Goal: Task Accomplishment & Management: Manage account settings

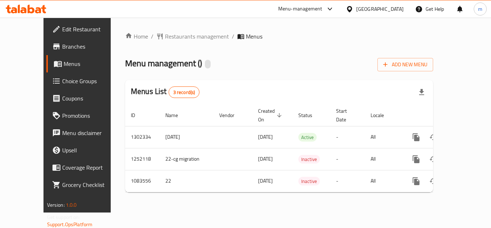
click at [62, 79] on span "Choice Groups" at bounding box center [91, 81] width 58 height 9
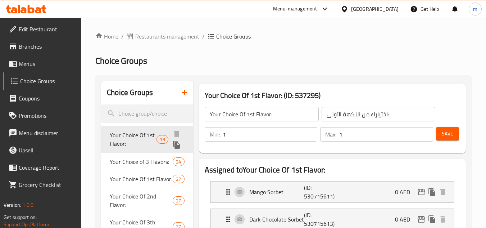
click at [133, 135] on span "Your Choice Of 1st Flavor:" at bounding box center [133, 138] width 47 height 17
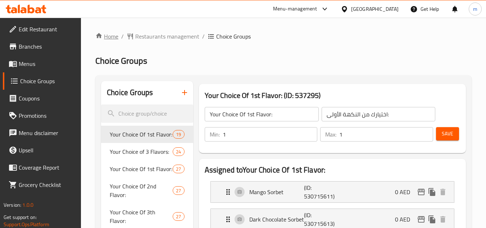
click at [107, 37] on link "Home" at bounding box center [106, 36] width 23 height 9
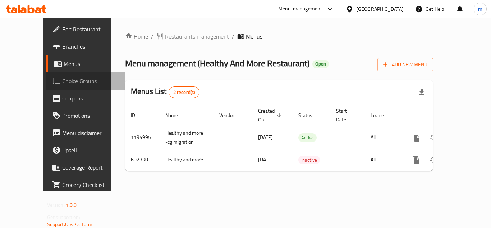
click at [62, 80] on span "Choice Groups" at bounding box center [91, 81] width 58 height 9
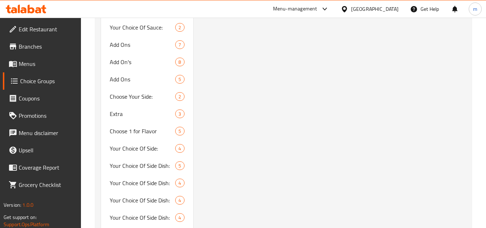
scroll to position [1222, 0]
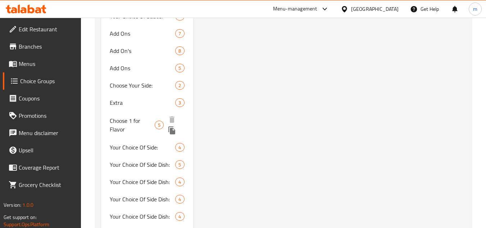
click at [132, 124] on span "Choose 1 for Flavor" at bounding box center [132, 124] width 45 height 17
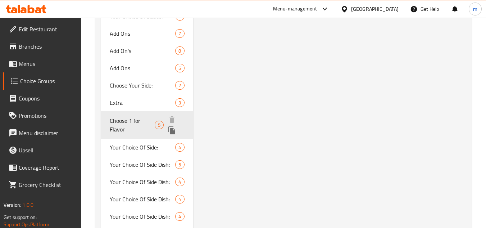
type input "Choose 1 for Flavor"
type input "اختر 1 للنكهة"
type input "1"
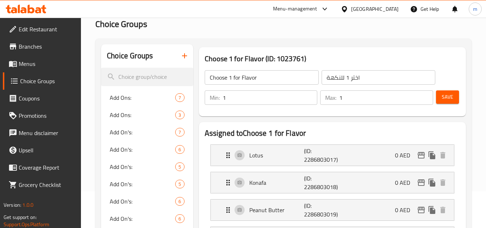
scroll to position [36, 0]
click at [384, 9] on div "[GEOGRAPHIC_DATA]" at bounding box center [374, 9] width 47 height 8
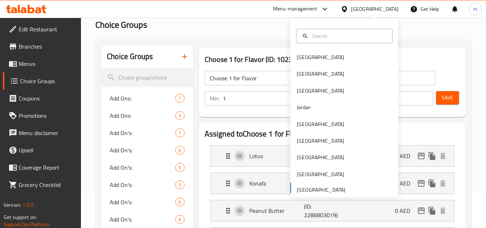
click at [324, 191] on div "[GEOGRAPHIC_DATA] [GEOGRAPHIC_DATA] [GEOGRAPHIC_DATA] [GEOGRAPHIC_DATA] [GEOGRA…" at bounding box center [344, 123] width 108 height 148
click at [325, 189] on div "[GEOGRAPHIC_DATA] [GEOGRAPHIC_DATA] [GEOGRAPHIC_DATA] [GEOGRAPHIC_DATA] [GEOGRA…" at bounding box center [344, 123] width 108 height 148
click at [324, 188] on div "[GEOGRAPHIC_DATA] [GEOGRAPHIC_DATA] [GEOGRAPHIC_DATA] [GEOGRAPHIC_DATA] [GEOGRA…" at bounding box center [344, 123] width 108 height 148
click at [307, 59] on div "[GEOGRAPHIC_DATA]" at bounding box center [320, 57] width 47 height 8
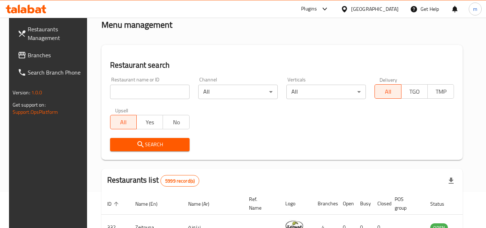
click at [390, 7] on div "[GEOGRAPHIC_DATA]" at bounding box center [374, 9] width 47 height 8
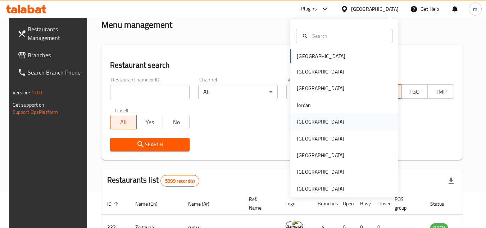
click at [302, 120] on div "[GEOGRAPHIC_DATA]" at bounding box center [320, 122] width 47 height 8
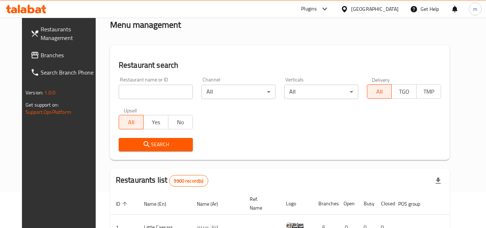
click at [26, 48] on link "Branches" at bounding box center [64, 54] width 78 height 17
